Goal: Information Seeking & Learning: Check status

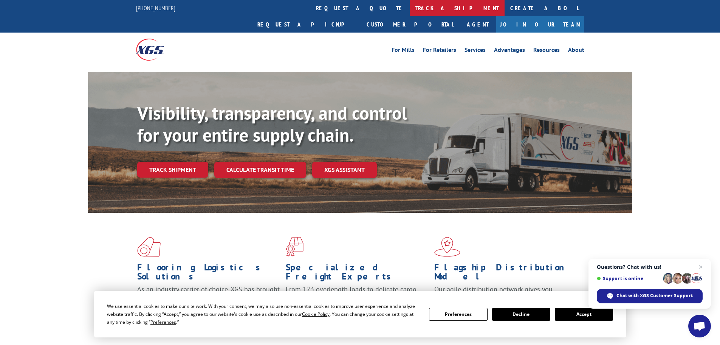
click at [410, 8] on link "track a shipment" at bounding box center [457, 8] width 95 height 16
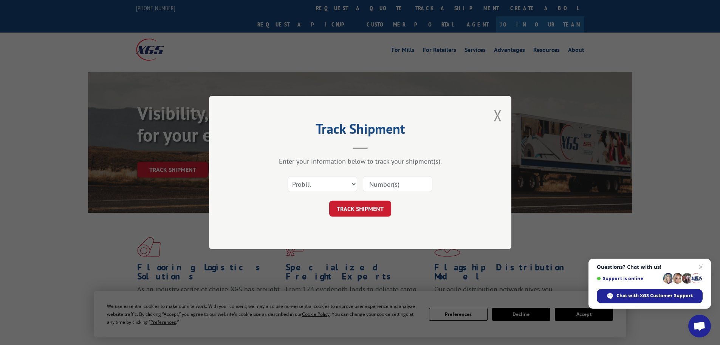
click at [388, 185] on input at bounding box center [398, 184] width 70 height 16
paste input "17470248"
type input "17470248"
click at [379, 208] on button "TRACK SHIPMENT" at bounding box center [360, 208] width 62 height 16
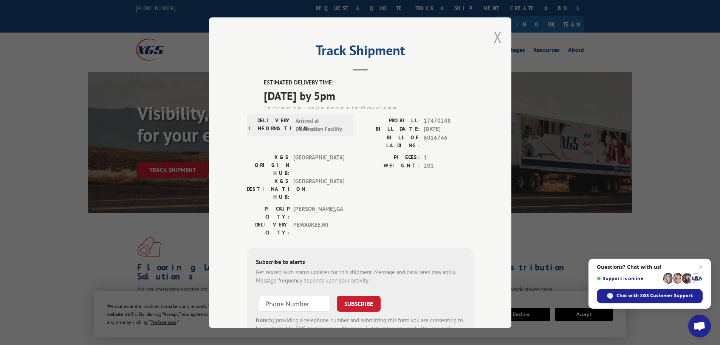
click at [494, 35] on button "Close modal" at bounding box center [498, 37] width 8 height 20
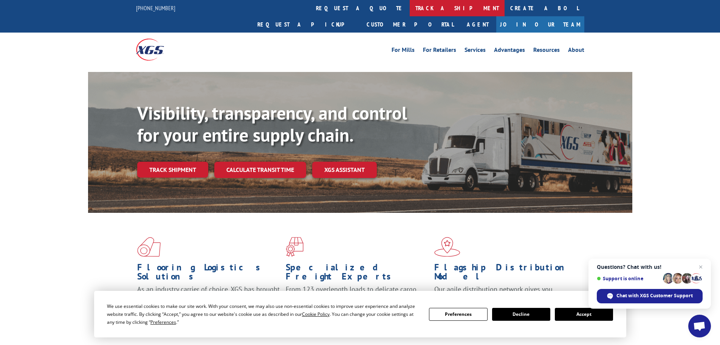
click at [410, 5] on link "track a shipment" at bounding box center [457, 8] width 95 height 16
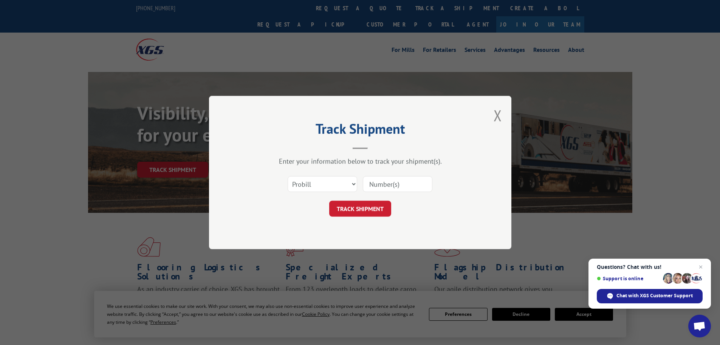
click at [391, 184] on input at bounding box center [398, 184] width 70 height 16
drag, startPoint x: 391, startPoint y: 184, endPoint x: 365, endPoint y: 214, distance: 39.8
click at [365, 214] on button "TRACK SHIPMENT" at bounding box center [360, 208] width 62 height 16
paste input "17470248"
type input "17470248"
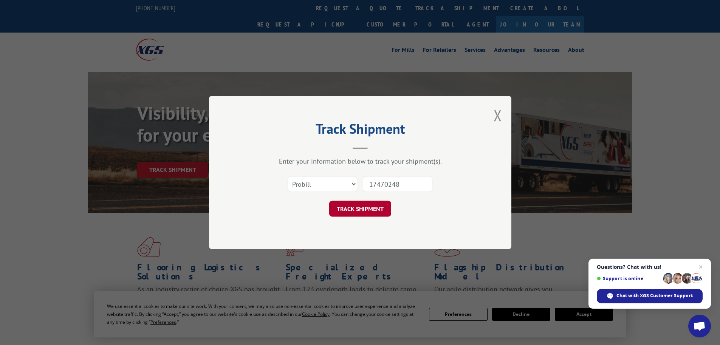
click at [369, 216] on button "TRACK SHIPMENT" at bounding box center [360, 208] width 62 height 16
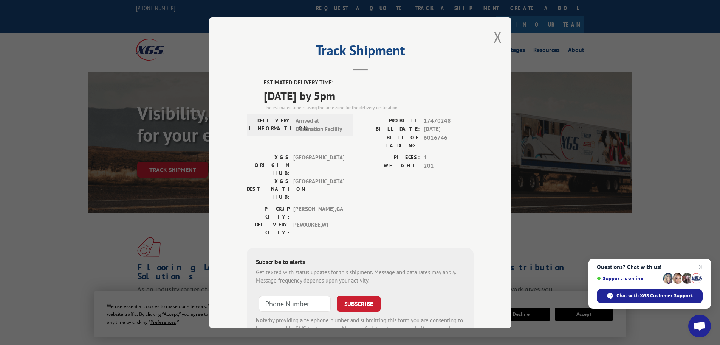
click at [495, 34] on button "Close modal" at bounding box center [498, 37] width 8 height 20
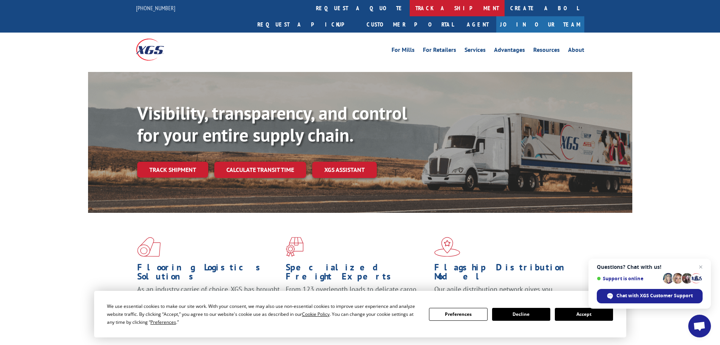
click at [410, 9] on link "track a shipment" at bounding box center [457, 8] width 95 height 16
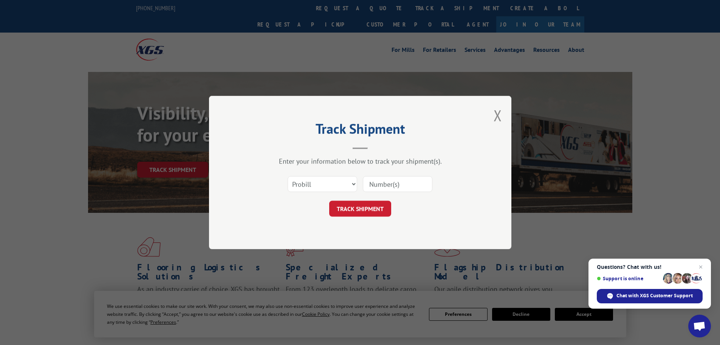
click at [378, 186] on input at bounding box center [398, 184] width 70 height 16
paste input "17228789"
type input "17228789"
click at [378, 211] on button "TRACK SHIPMENT" at bounding box center [360, 208] width 62 height 16
